Goal: Transaction & Acquisition: Purchase product/service

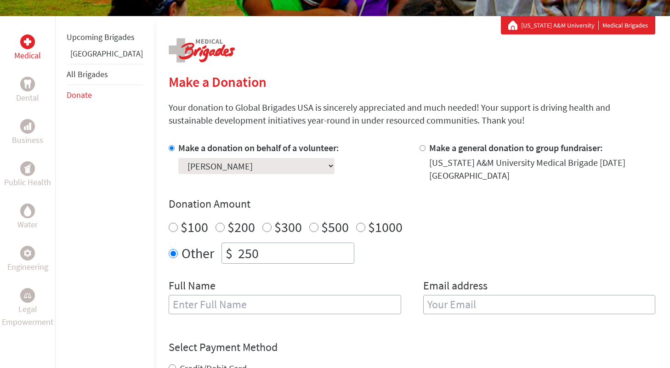
scroll to position [156, 0]
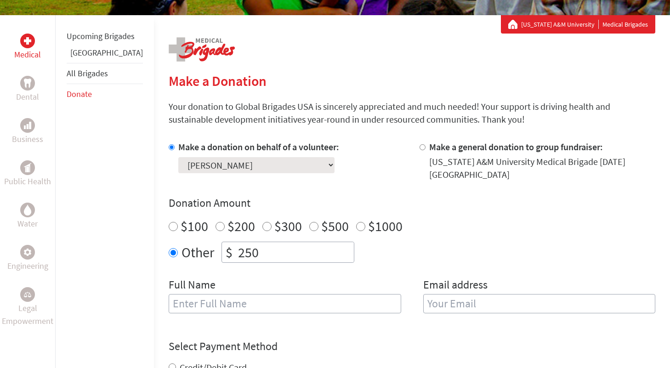
click at [251, 295] on input "text" at bounding box center [285, 303] width 233 height 19
click at [273, 281] on div "Full Name" at bounding box center [285, 301] width 233 height 47
click at [255, 305] on input "text" at bounding box center [285, 303] width 233 height 19
type input "[PERSON_NAME]"
type input "[EMAIL_ADDRESS][DOMAIN_NAME]"
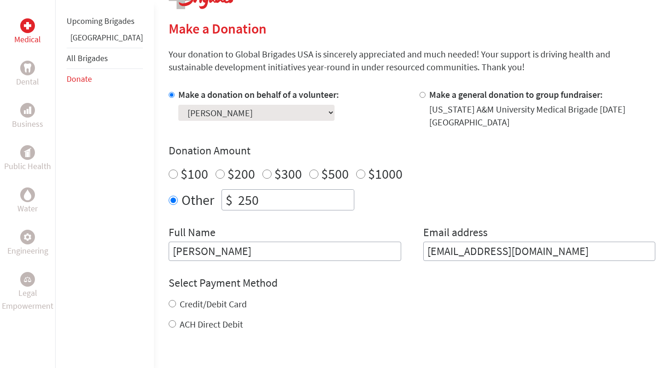
scroll to position [211, 0]
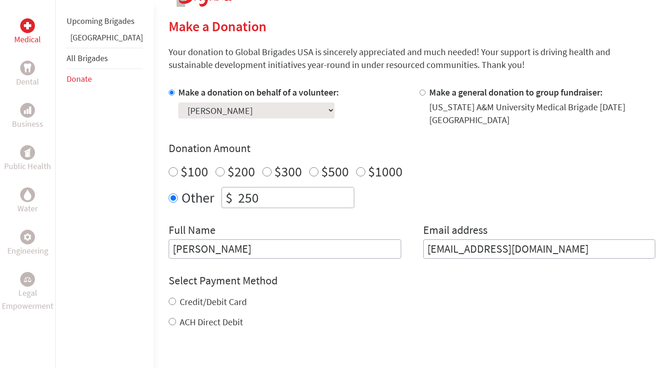
click at [187, 298] on label "Credit/Debit Card" at bounding box center [213, 301] width 67 height 11
click at [176, 298] on input "Credit/Debit Card" at bounding box center [172, 301] width 7 height 7
radio input "true"
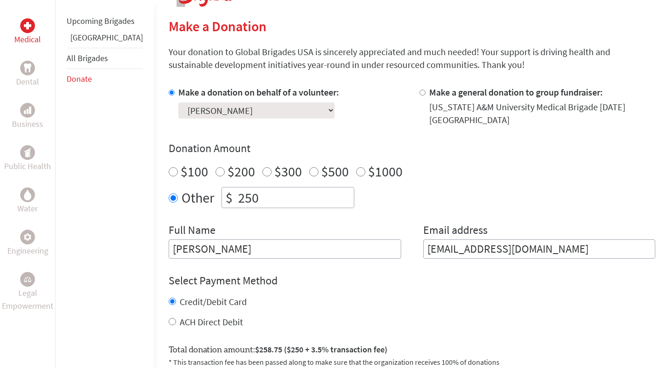
scroll to position [392, 0]
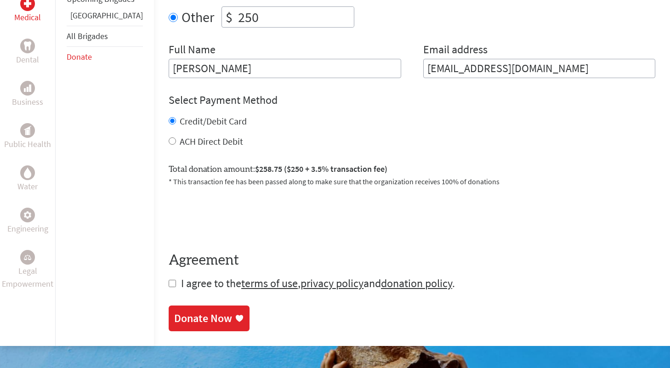
click at [187, 136] on label "ACH Direct Debit" at bounding box center [211, 141] width 63 height 11
click at [176, 137] on input "ACH Direct Debit" at bounding box center [172, 140] width 7 height 7
radio input "true"
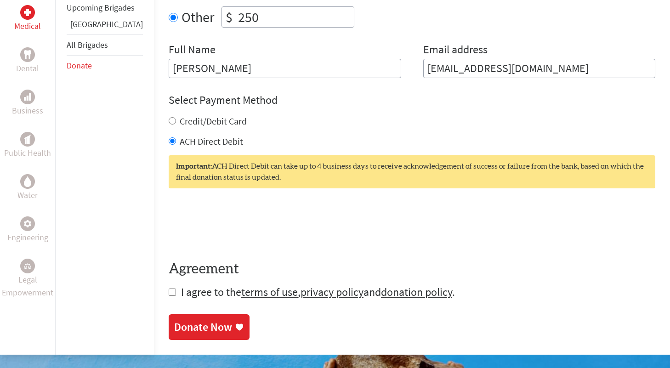
click at [180, 117] on label "Credit/Debit Card" at bounding box center [213, 120] width 67 height 11
click at [175, 117] on input "Credit/Debit Card" at bounding box center [172, 120] width 7 height 7
radio input "true"
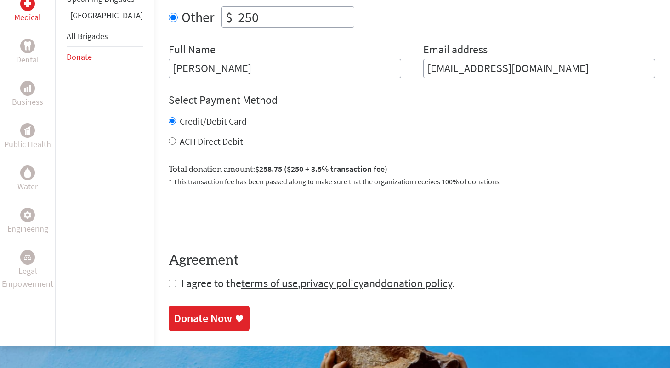
click at [169, 280] on input "checkbox" at bounding box center [172, 283] width 7 height 7
checkbox input "true"
click at [174, 313] on div "Donate Now" at bounding box center [203, 319] width 58 height 15
